Goal: Task Accomplishment & Management: Manage account settings

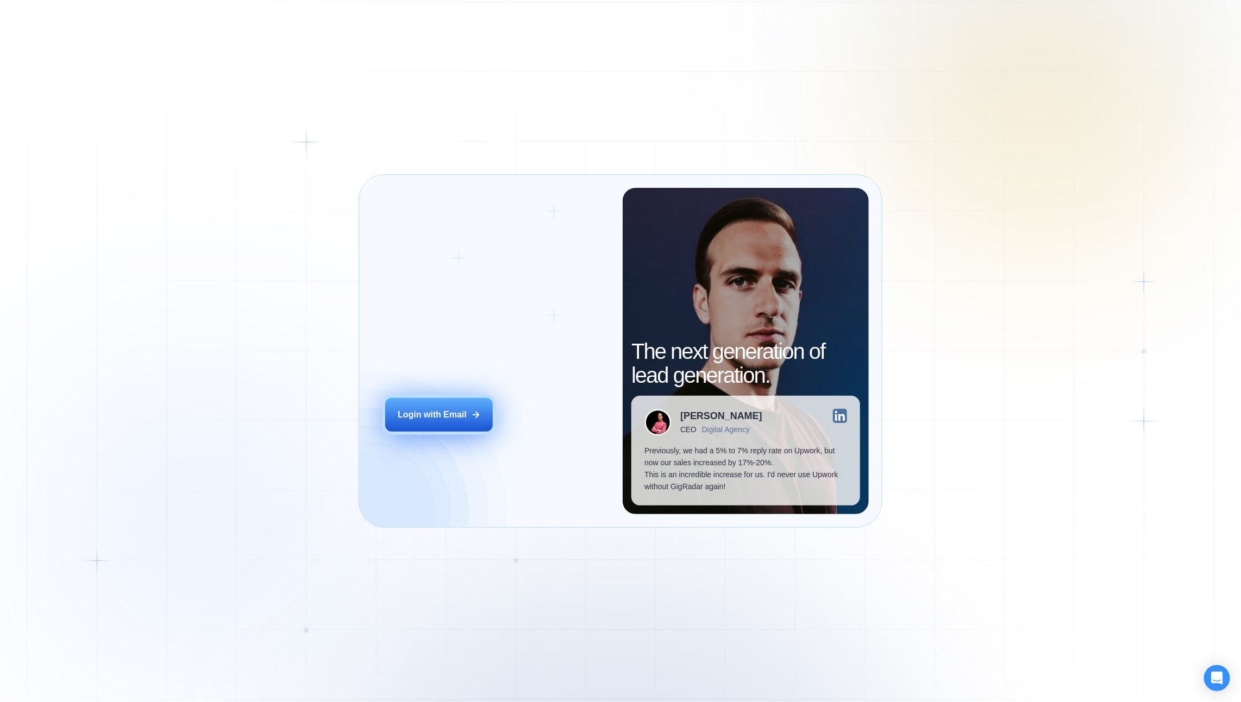
click at [474, 414] on icon at bounding box center [476, 415] width 6 height 6
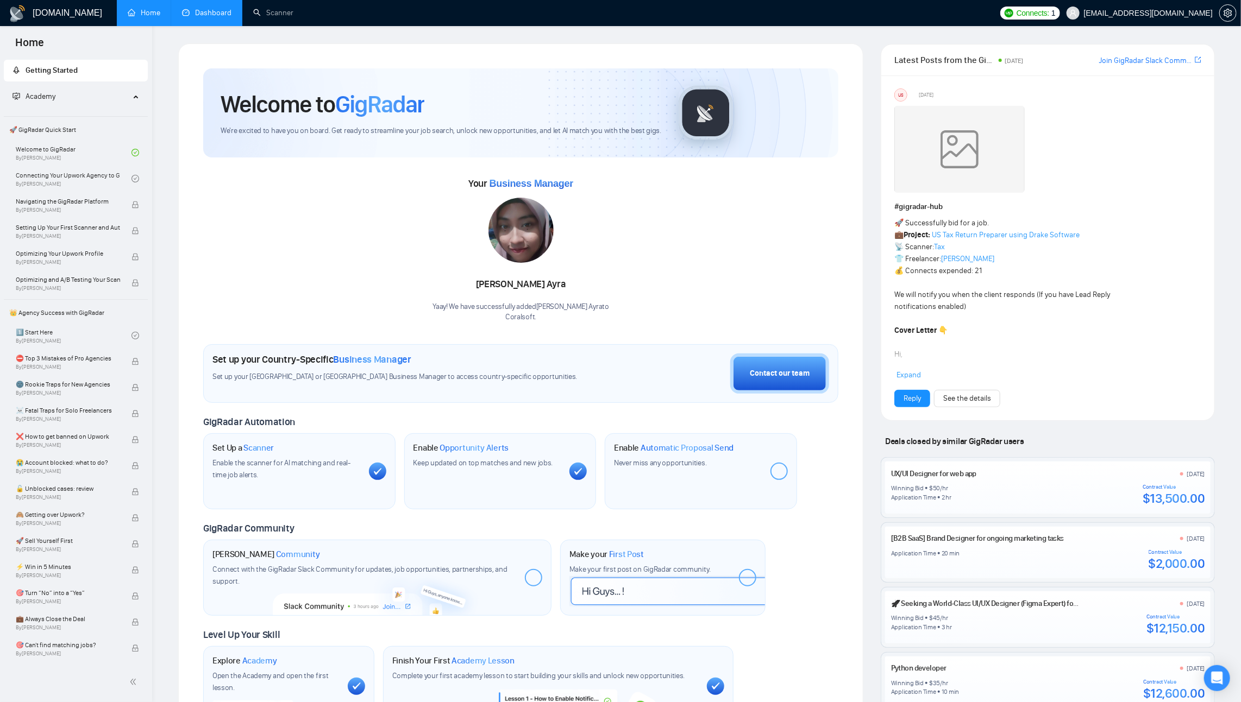
click at [202, 16] on link "Dashboard" at bounding box center [206, 12] width 49 height 9
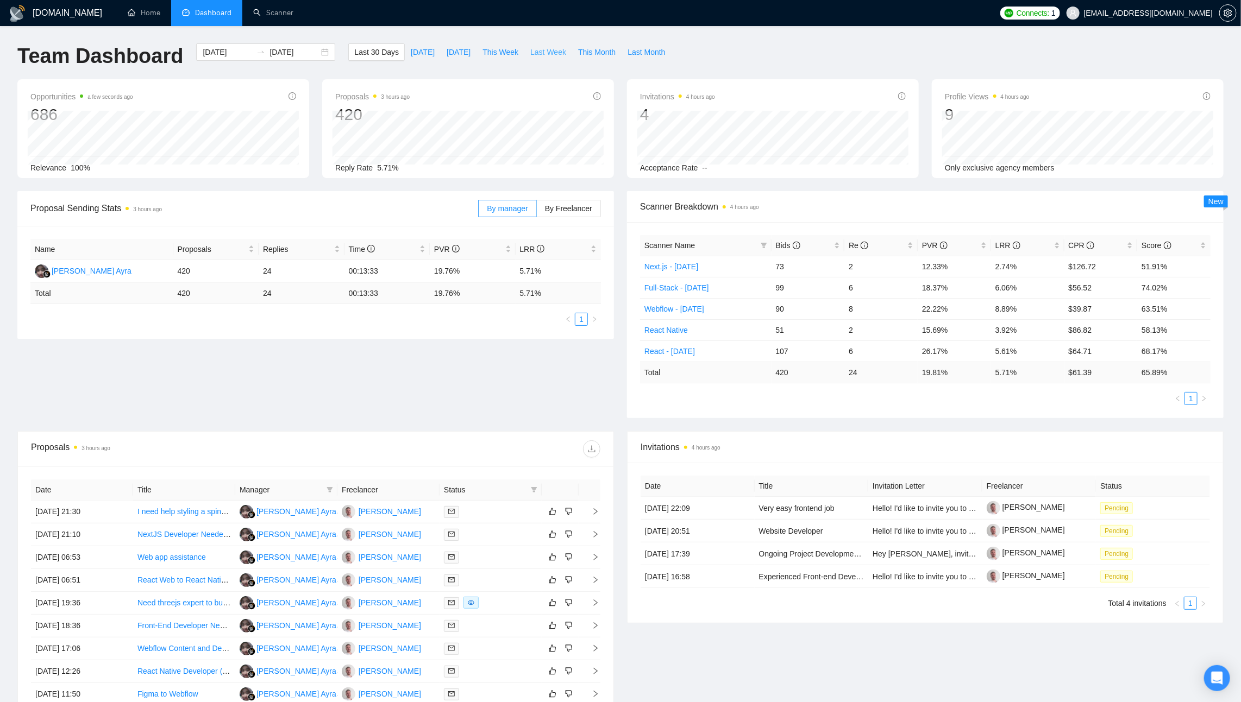
click at [550, 47] on span "Last Week" at bounding box center [548, 52] width 36 height 12
type input "[DATE]"
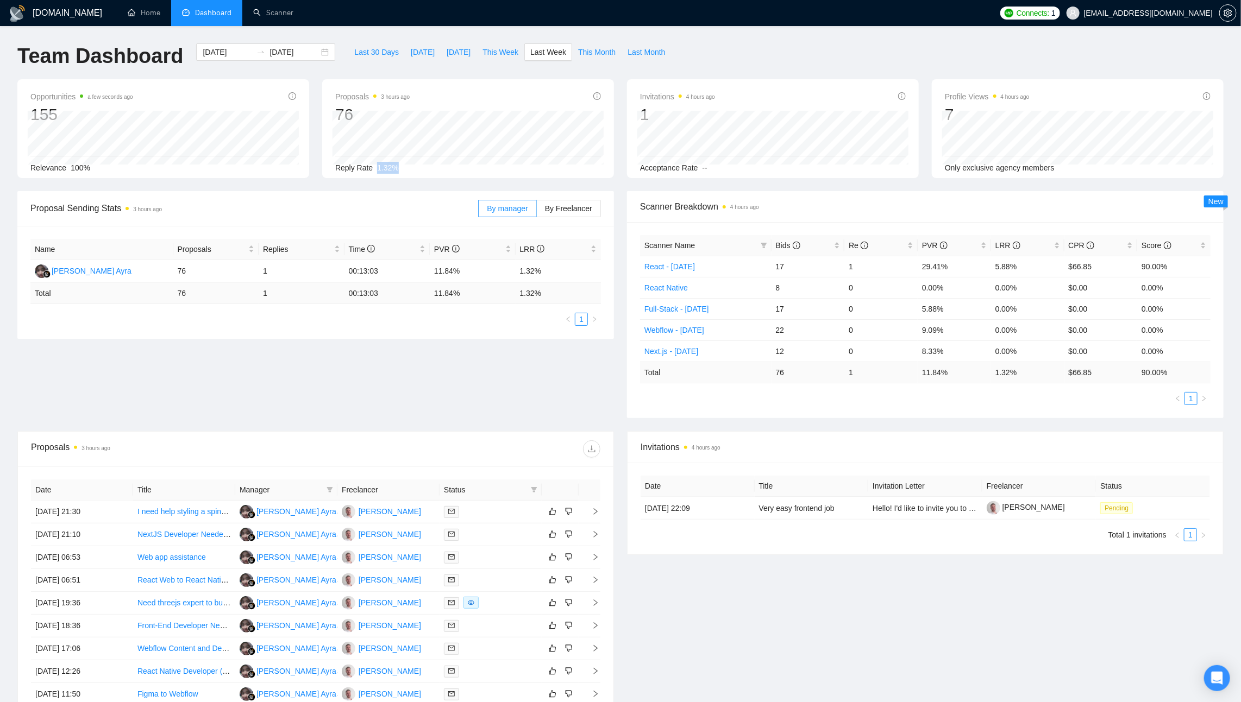
drag, startPoint x: 377, startPoint y: 167, endPoint x: 514, endPoint y: 167, distance: 136.9
click at [514, 167] on div "Reply Rate 1.32%" at bounding box center [468, 168] width 266 height 12
click at [433, 169] on div "Reply Rate 1.32%" at bounding box center [468, 168] width 266 height 12
